Goal: Register for event/course

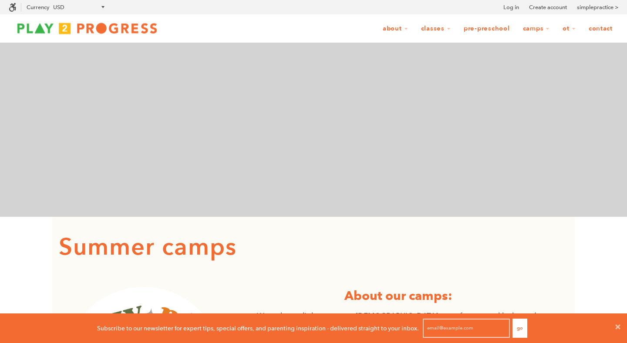
scroll to position [30, 627]
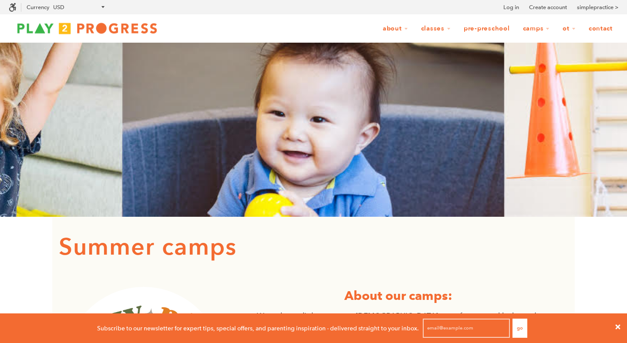
click at [619, 326] on icon at bounding box center [617, 326] width 5 height 5
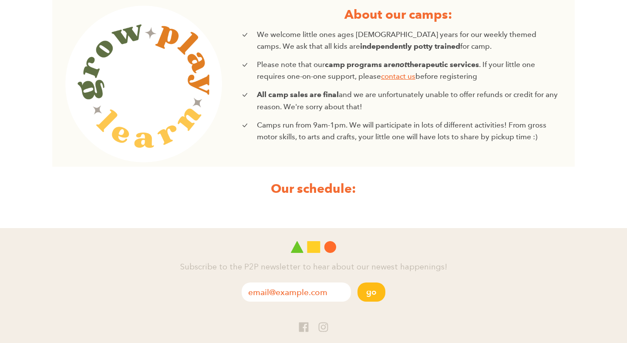
scroll to position [346, 0]
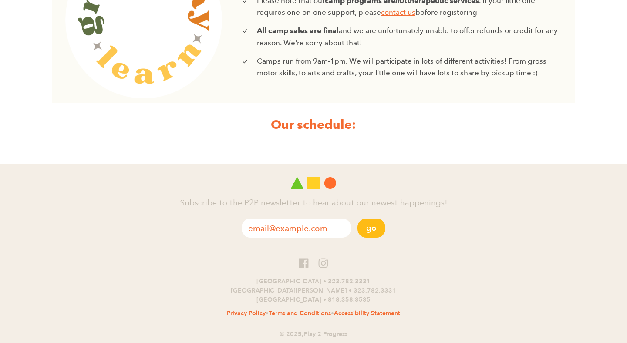
click at [333, 124] on strong "Our schedule:" at bounding box center [313, 125] width 85 height 16
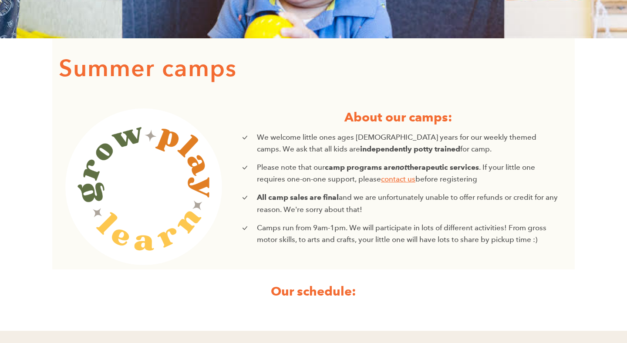
scroll to position [0, 0]
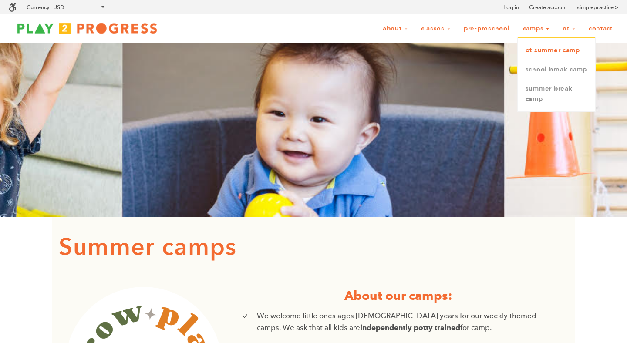
click at [537, 50] on link "OT Summer Camp" at bounding box center [555, 50] width 77 height 19
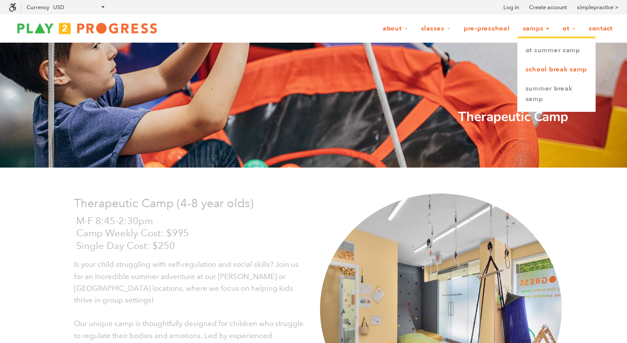
click at [542, 76] on link "School Break Camp" at bounding box center [555, 69] width 77 height 19
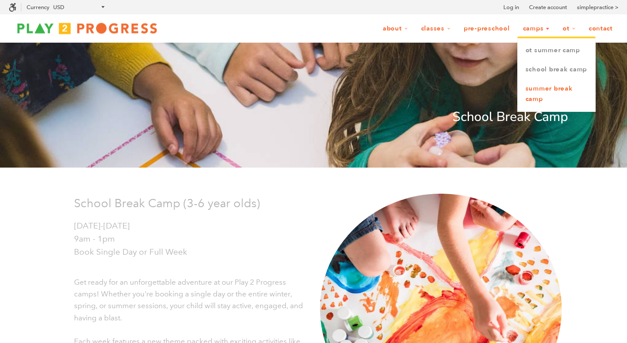
click at [550, 103] on link "Summer Break Camp" at bounding box center [555, 94] width 77 height 30
